Goal: Transaction & Acquisition: Purchase product/service

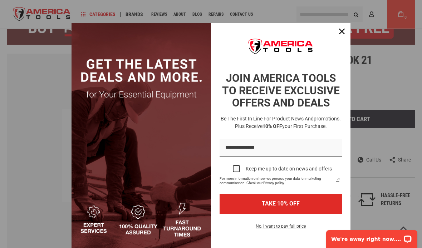
scroll to position [60, 0]
click at [343, 34] on icon "close icon" at bounding box center [342, 32] width 6 height 6
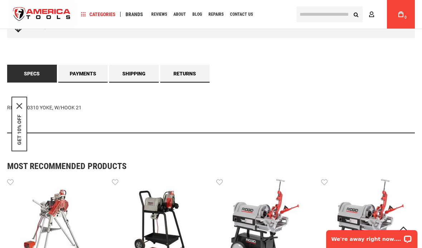
scroll to position [422, 0]
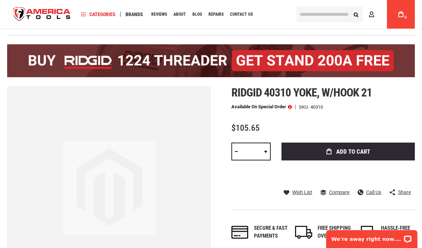
scroll to position [28, 0]
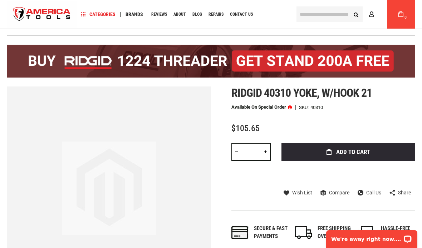
click at [358, 155] on span "Add to Cart" at bounding box center [353, 152] width 34 height 6
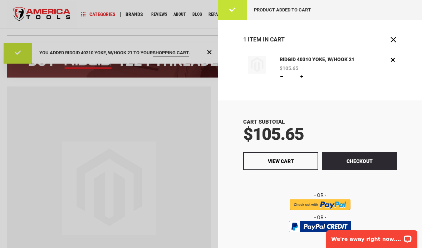
scroll to position [0, 0]
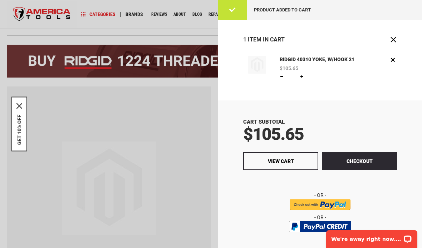
click at [139, 151] on div at bounding box center [211, 124] width 422 height 248
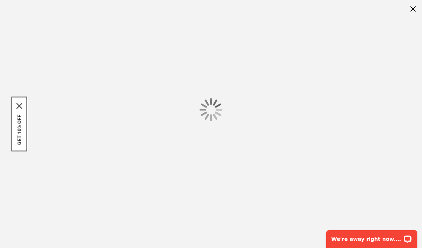
click at [151, 210] on div at bounding box center [211, 110] width 422 height 220
click at [22, 102] on div "GET 10% OFF" at bounding box center [19, 124] width 16 height 55
click at [21, 124] on button "GET 10% OFF" at bounding box center [19, 130] width 6 height 30
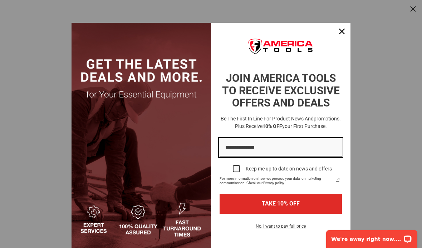
click at [256, 149] on input "Email field" at bounding box center [281, 148] width 122 height 18
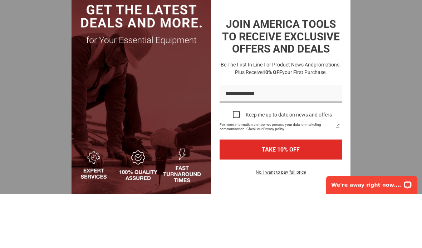
click at [361, 64] on div "Marketing offer form" at bounding box center [211, 124] width 422 height 248
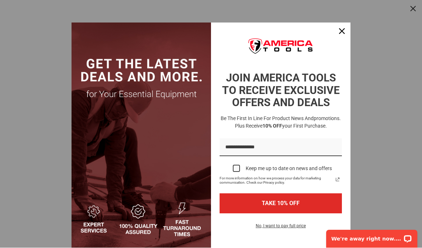
click at [410, 3] on div "Marketing offer form" at bounding box center [211, 124] width 422 height 248
click at [408, 10] on div "Marketing offer form" at bounding box center [211, 124] width 422 height 248
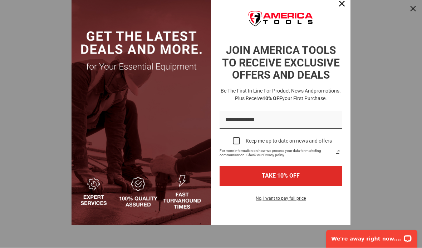
scroll to position [27, 0]
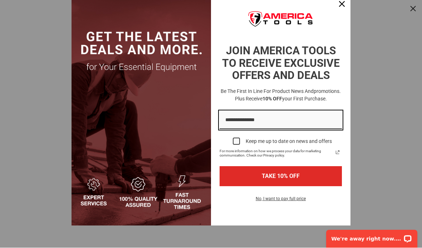
click at [256, 119] on input "Email field" at bounding box center [281, 121] width 122 height 18
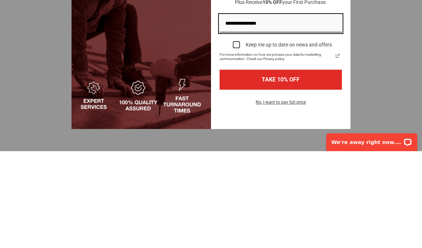
type input "**********"
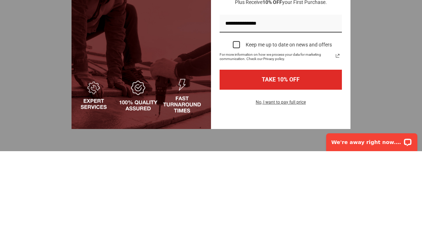
click at [291, 167] on button "TAKE 10% OFF" at bounding box center [281, 177] width 122 height 20
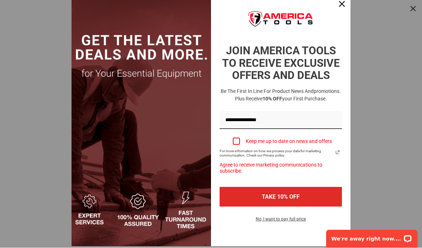
click at [385, 134] on div "Marketing offer form" at bounding box center [211, 124] width 422 height 248
click at [286, 220] on button "No, I want to pay full price" at bounding box center [280, 222] width 61 height 12
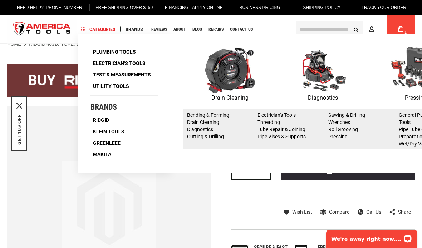
scroll to position [0, 0]
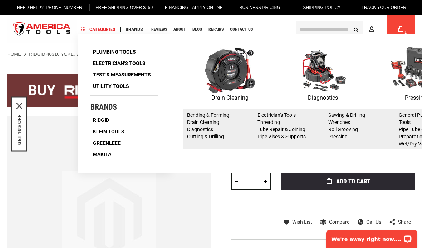
click at [406, 29] on link "My Cart 1" at bounding box center [401, 29] width 14 height 29
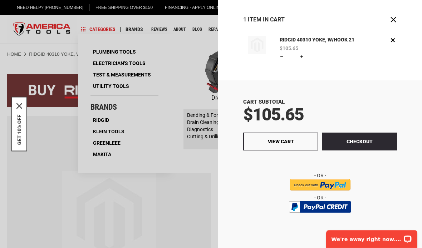
click at [302, 54] on link at bounding box center [302, 57] width 6 height 6
type input "*"
click at [317, 56] on span "Update" at bounding box center [317, 56] width 16 height 5
click at [265, 43] on img at bounding box center [257, 45] width 18 height 18
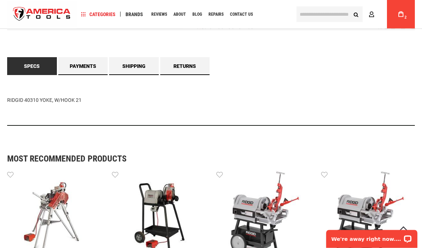
scroll to position [435, 0]
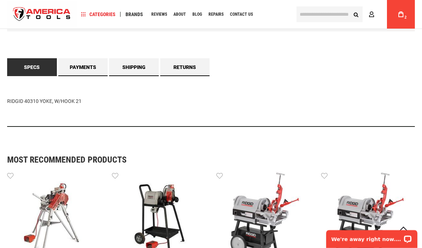
click at [36, 69] on link "Specs" at bounding box center [32, 67] width 50 height 18
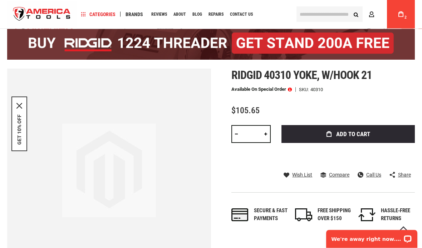
scroll to position [46, 0]
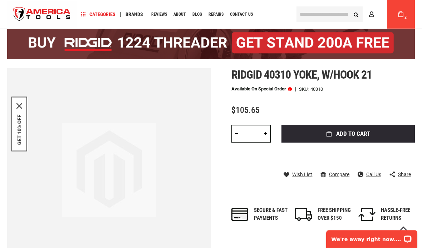
click at [269, 133] on link at bounding box center [266, 134] width 10 height 18
type input "*"
click at [399, 17] on icon at bounding box center [400, 14] width 5 height 6
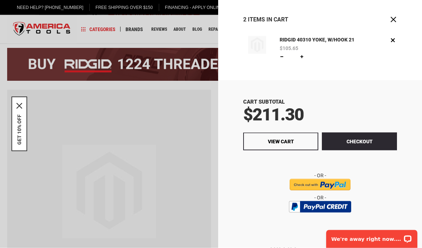
scroll to position [0, 0]
